Goal: Task Accomplishment & Management: Manage account settings

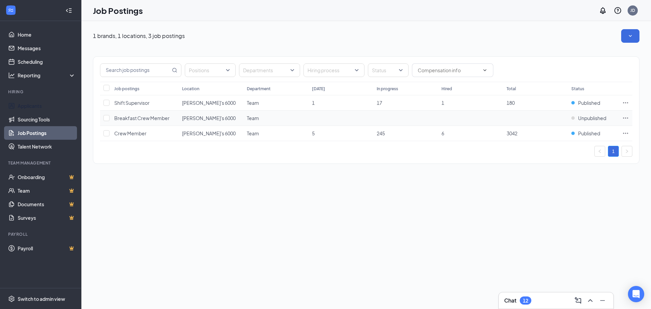
drag, startPoint x: 26, startPoint y: 103, endPoint x: 144, endPoint y: 122, distance: 119.1
click at [26, 103] on link "Applicants" at bounding box center [47, 106] width 58 height 14
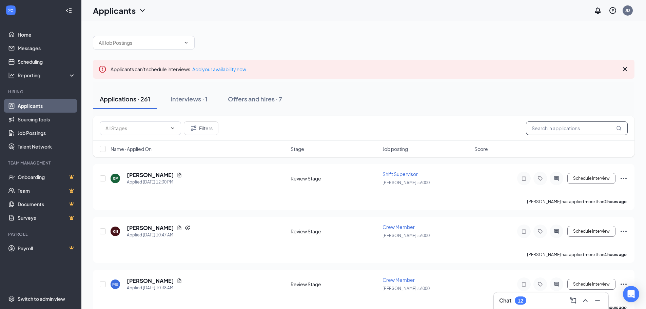
click at [557, 131] on input "text" at bounding box center [577, 128] width 102 height 14
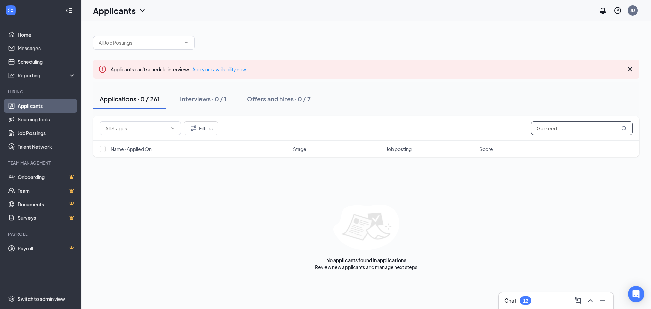
click at [570, 129] on input "Gurkeert" at bounding box center [582, 128] width 102 height 14
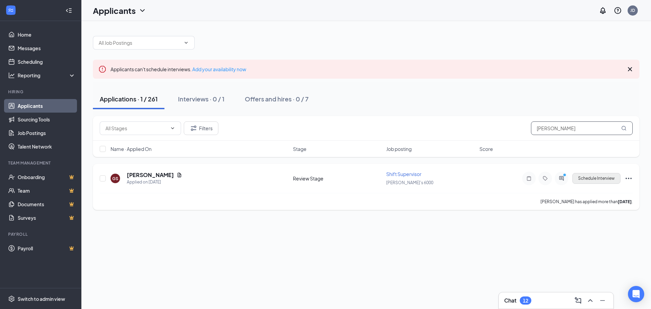
type input "Gurkeerat"
click at [591, 177] on button "Schedule Interview" at bounding box center [596, 178] width 48 height 11
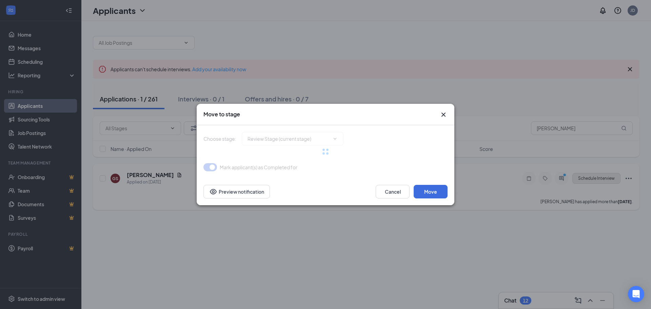
type input "Onsite Interview (next stage)"
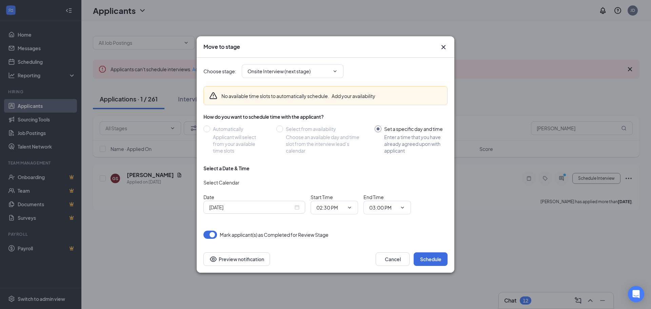
click at [297, 209] on div "Sep 15, 2025" at bounding box center [254, 206] width 90 height 7
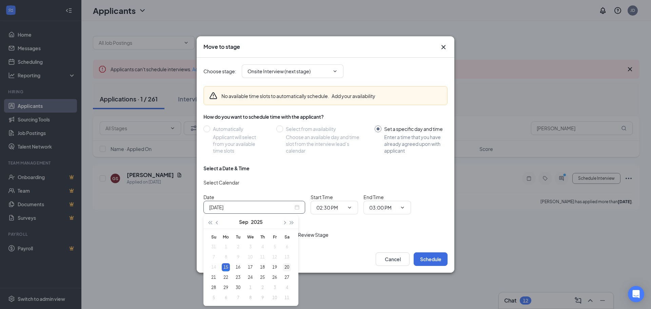
type input "Sep 20, 2025"
click at [286, 268] on div "20" at bounding box center [287, 267] width 8 height 8
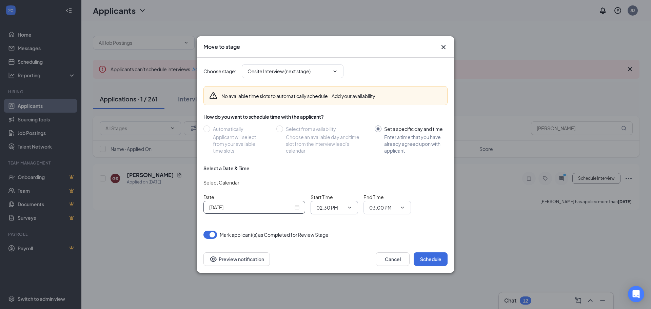
click at [325, 209] on input "02:30 PM" at bounding box center [330, 207] width 28 height 7
click at [331, 180] on div "03:45 AM" at bounding box center [332, 179] width 20 height 7
click at [405, 209] on icon "ChevronDown" at bounding box center [402, 207] width 5 height 5
click at [403, 207] on icon "ChevronDown" at bounding box center [402, 207] width 5 height 5
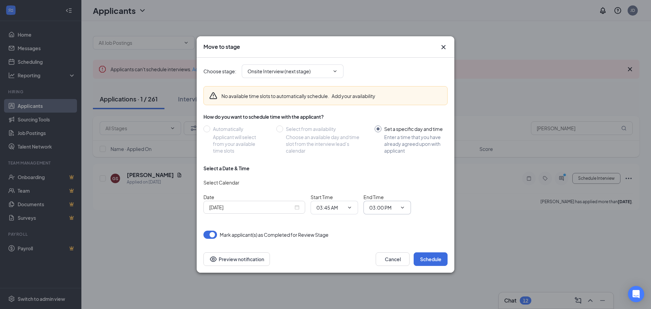
click at [401, 206] on icon "ChevronDown" at bounding box center [402, 207] width 5 height 5
click at [372, 206] on input "03:00 PM" at bounding box center [383, 207] width 28 height 7
click at [333, 206] on input "03:45 AM" at bounding box center [330, 207] width 28 height 7
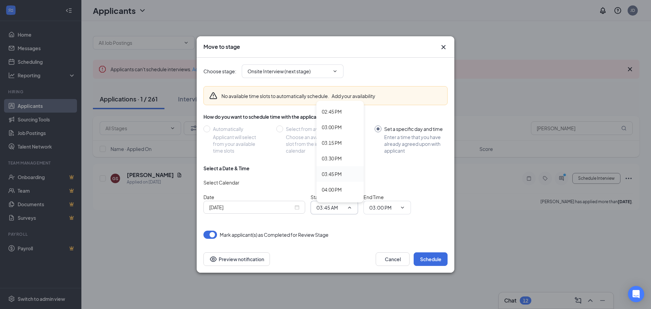
click at [338, 174] on div "03:45 PM" at bounding box center [332, 173] width 20 height 7
type input "03:45 PM"
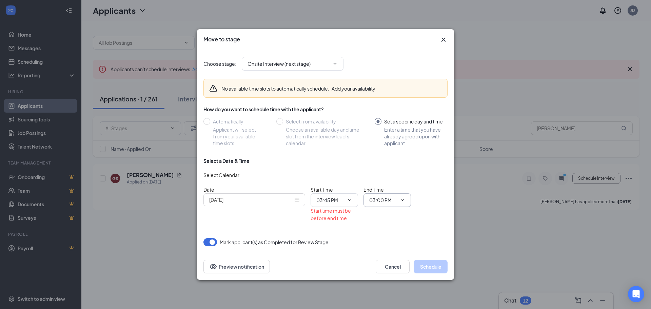
click at [403, 203] on span "03:00 PM 12:00 AM 12:15 AM 12:30 AM 12:45 AM 01:00 AM 01:15 AM 01:30 AM 01:45 A…" at bounding box center [386, 200] width 47 height 14
click at [403, 200] on icon "ChevronDown" at bounding box center [402, 199] width 5 height 5
click at [381, 199] on input "03:00 PM" at bounding box center [383, 199] width 28 height 7
click at [385, 185] on div "04:00 PM" at bounding box center [385, 184] width 20 height 7
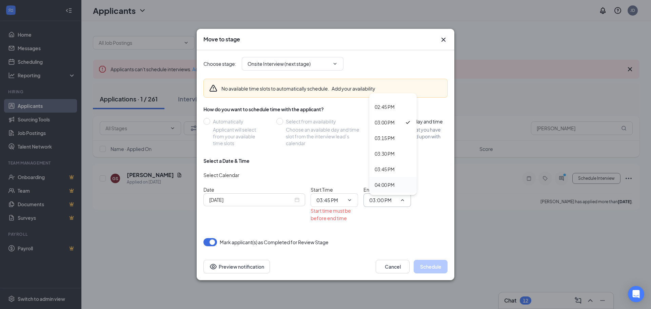
type input "04:00 PM"
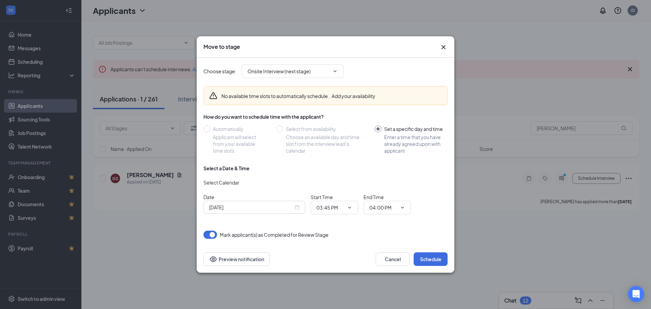
click at [298, 206] on div "Sep 20, 2025" at bounding box center [254, 206] width 90 height 7
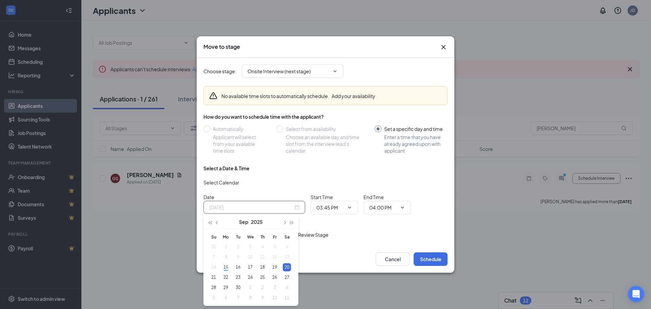
click at [285, 268] on div "20" at bounding box center [287, 267] width 8 height 8
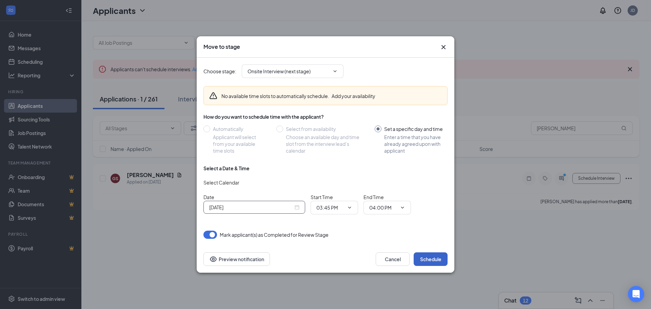
click at [429, 256] on button "Schedule" at bounding box center [431, 259] width 34 height 14
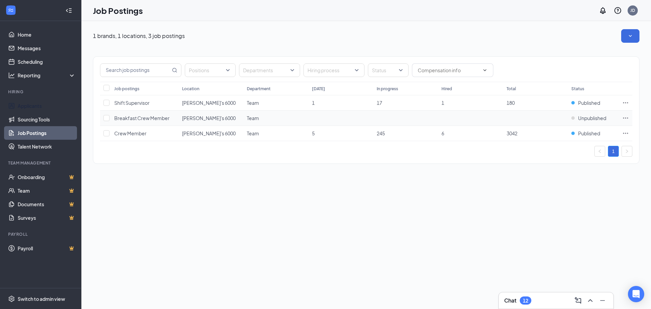
drag, startPoint x: 35, startPoint y: 104, endPoint x: 216, endPoint y: 117, distance: 181.9
click at [35, 104] on link "Applicants" at bounding box center [47, 106] width 58 height 14
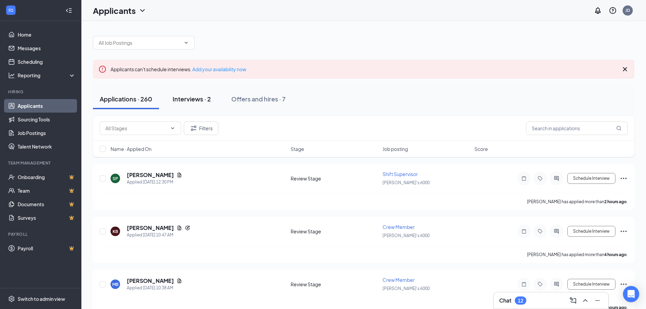
click at [190, 99] on div "Interviews · 2" at bounding box center [192, 99] width 38 height 8
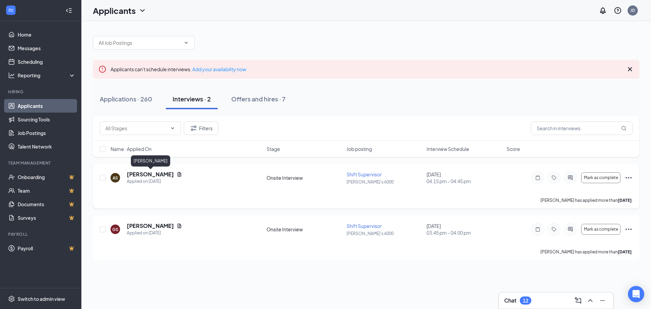
click at [152, 174] on h5 "[PERSON_NAME]" at bounding box center [150, 174] width 47 height 7
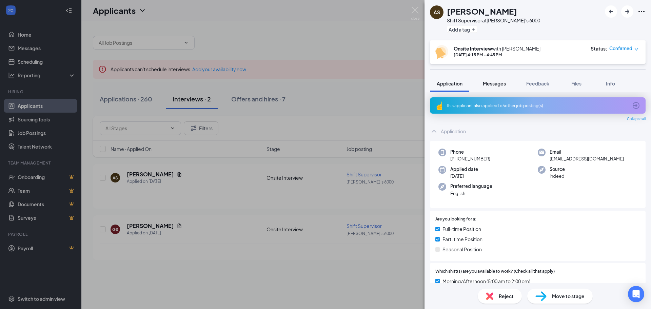
drag, startPoint x: 497, startPoint y: 82, endPoint x: 489, endPoint y: 91, distance: 12.0
click at [497, 82] on span "Messages" at bounding box center [494, 83] width 23 height 6
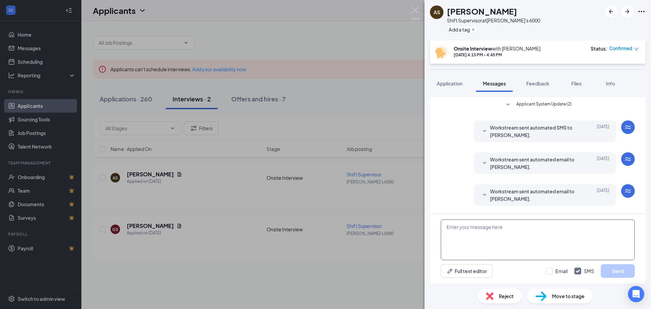
click at [479, 228] on textarea at bounding box center [538, 239] width 194 height 41
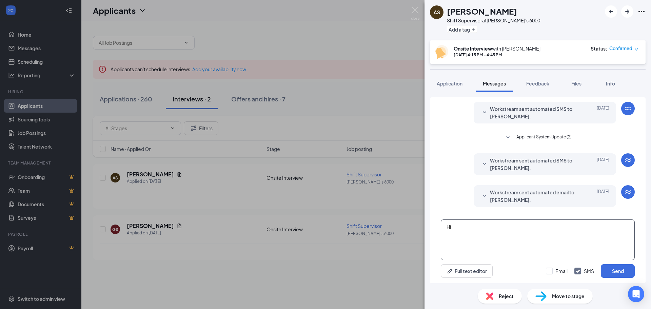
type textarea "H"
